Goal: Contribute content: Add original content to the website for others to see

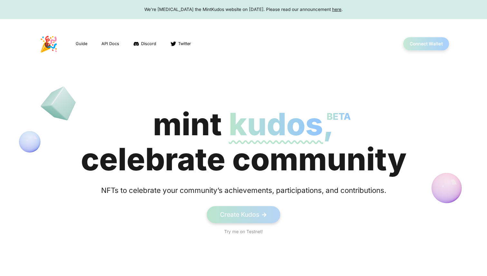
click at [431, 45] on button "Connect Wallet" at bounding box center [426, 43] width 46 height 13
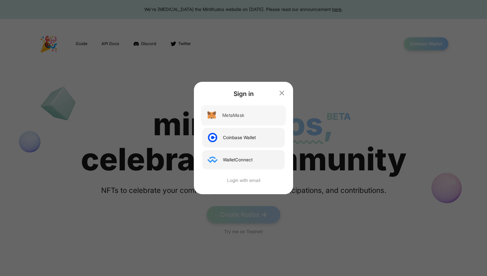
click at [262, 120] on div "MetaMask" at bounding box center [243, 115] width 85 height 20
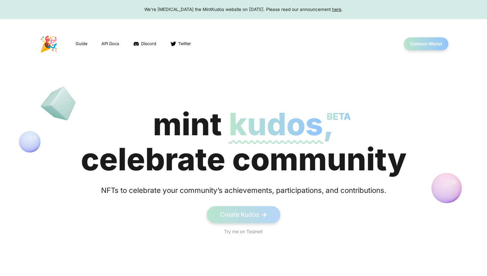
click at [245, 205] on section "mint kudos BETA , celebrate community NFTs to celebrate your community’s achiev…" at bounding box center [243, 171] width 487 height 128
click at [243, 212] on link "Create Kudos ->" at bounding box center [243, 215] width 77 height 18
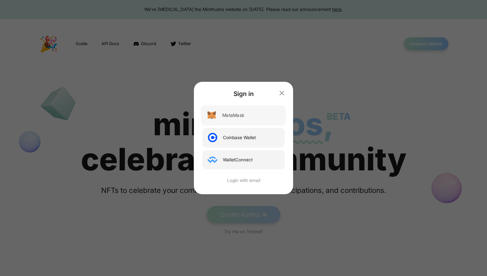
click at [237, 121] on div "MetaMask" at bounding box center [243, 115] width 85 height 20
click at [241, 111] on div "MetaMask" at bounding box center [243, 115] width 85 height 20
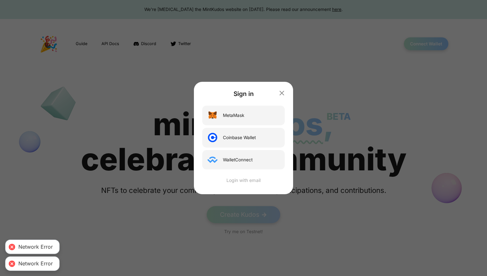
click at [242, 182] on div "Login with email" at bounding box center [243, 180] width 85 height 7
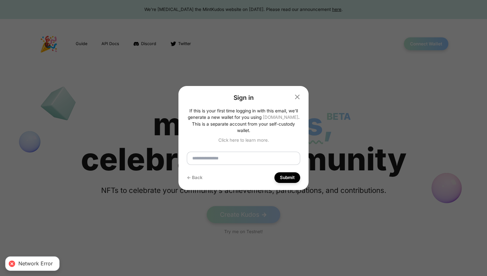
click at [233, 156] on input "email" at bounding box center [243, 159] width 113 height 14
click at [296, 98] on icon "button" at bounding box center [297, 97] width 8 height 8
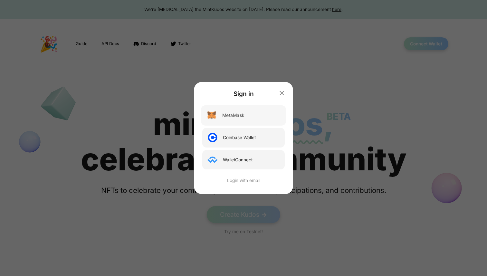
click at [255, 108] on div "MetaMask" at bounding box center [243, 115] width 85 height 20
click at [280, 91] on icon "button" at bounding box center [282, 93] width 8 height 8
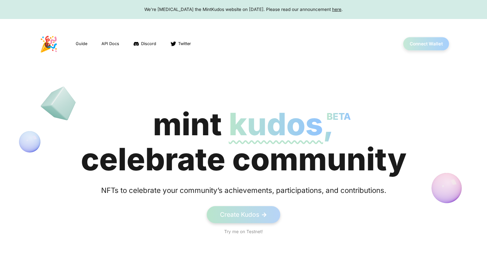
click at [428, 44] on button "Connect Wallet" at bounding box center [426, 43] width 46 height 13
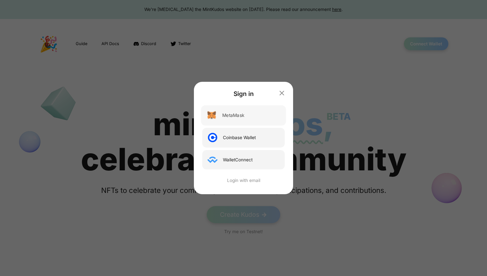
click at [261, 109] on div "MetaMask" at bounding box center [243, 115] width 85 height 20
click at [283, 92] on icon "button" at bounding box center [282, 93] width 8 height 8
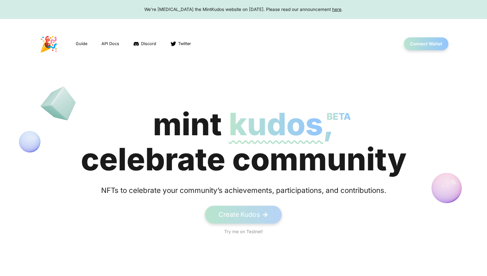
click at [263, 218] on span "->" at bounding box center [265, 214] width 6 height 9
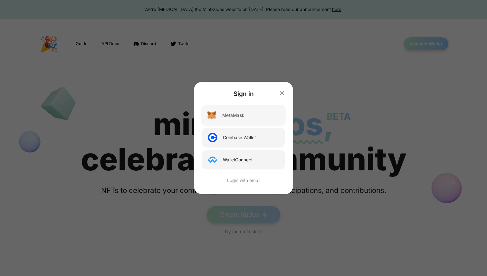
click at [242, 114] on div "MetaMask" at bounding box center [233, 115] width 22 height 7
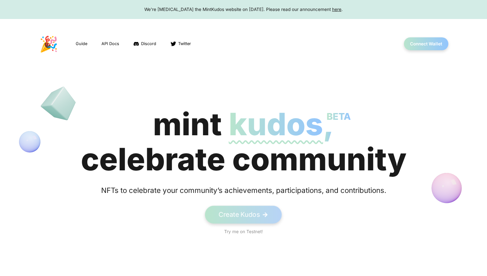
click at [240, 216] on link "Create Kudos ->" at bounding box center [243, 215] width 77 height 18
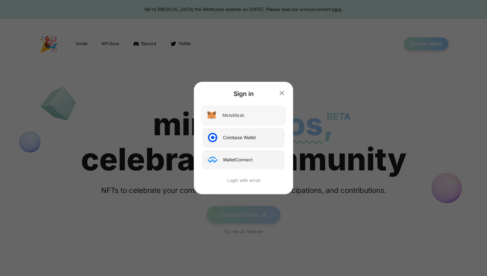
click at [226, 118] on div "MetaMask" at bounding box center [233, 115] width 22 height 7
click at [240, 116] on div "MetaMask" at bounding box center [233, 115] width 22 height 7
click at [240, 115] on div "MetaMask" at bounding box center [233, 115] width 22 height 7
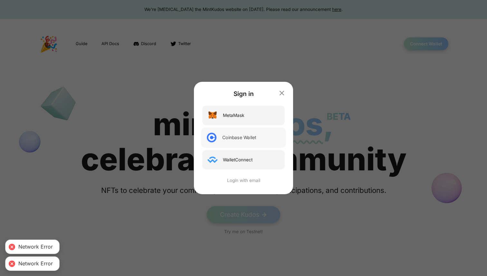
click at [244, 137] on div "Coinbase Wallet" at bounding box center [239, 137] width 34 height 7
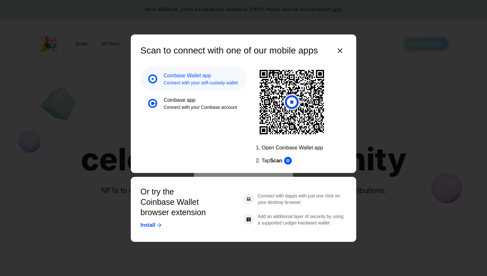
click at [341, 51] on icon "button" at bounding box center [340, 50] width 13 height 13
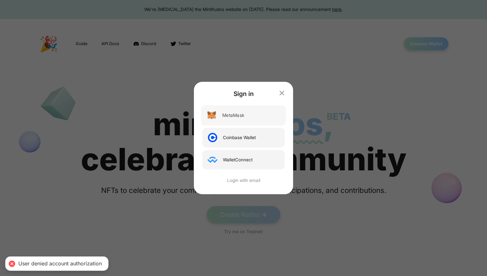
click at [232, 119] on div "MetaMask" at bounding box center [243, 115] width 85 height 20
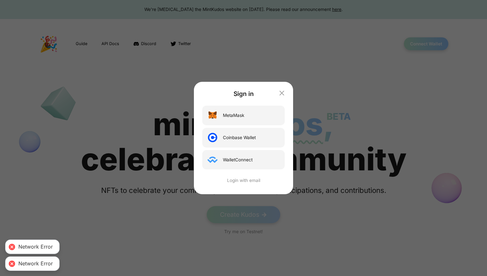
click at [282, 94] on icon "button" at bounding box center [282, 93] width 8 height 8
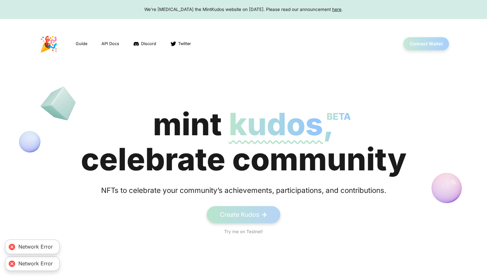
click at [415, 39] on button "Connect Wallet" at bounding box center [426, 43] width 46 height 13
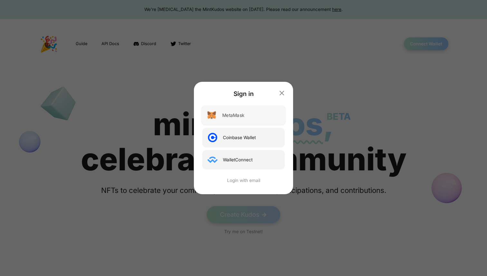
click at [249, 119] on div "MetaMask" at bounding box center [243, 115] width 85 height 20
click at [249, 118] on div "MetaMask" at bounding box center [243, 115] width 85 height 20
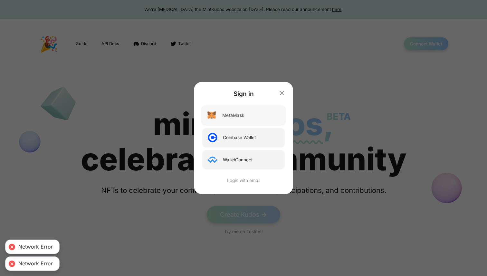
click at [249, 119] on div "MetaMask" at bounding box center [243, 115] width 85 height 20
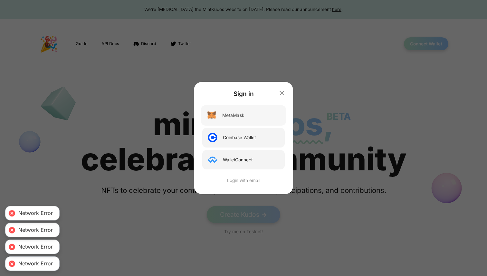
click at [249, 119] on div "MetaMask" at bounding box center [243, 115] width 85 height 20
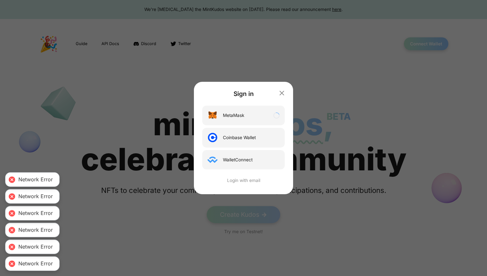
click at [249, 119] on div "MetaMask" at bounding box center [243, 116] width 82 height 20
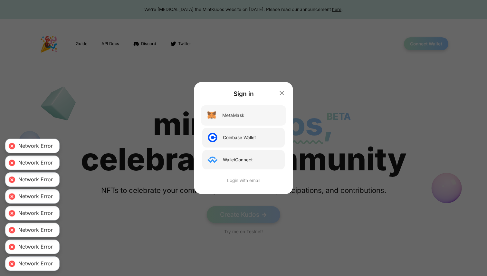
click at [249, 119] on div "MetaMask" at bounding box center [243, 115] width 85 height 20
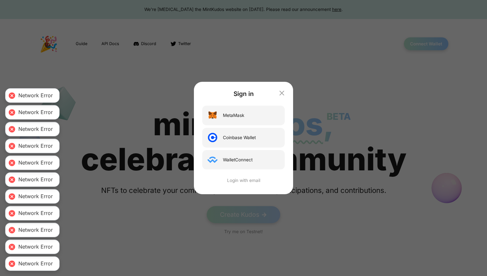
click at [280, 92] on icon "button" at bounding box center [282, 93] width 8 height 8
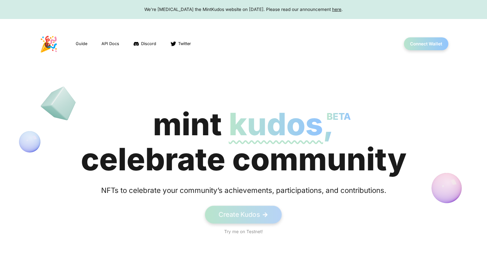
click at [235, 218] on link "Create Kudos ->" at bounding box center [243, 215] width 77 height 18
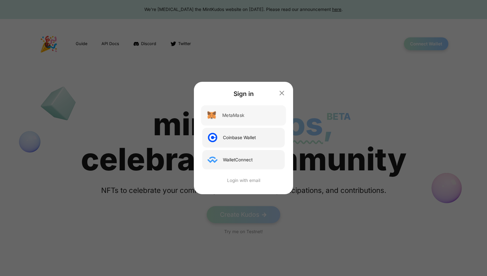
click at [244, 121] on div "MetaMask" at bounding box center [243, 115] width 85 height 20
click at [281, 96] on icon "button" at bounding box center [282, 93] width 8 height 8
